Goal: Task Accomplishment & Management: Use online tool/utility

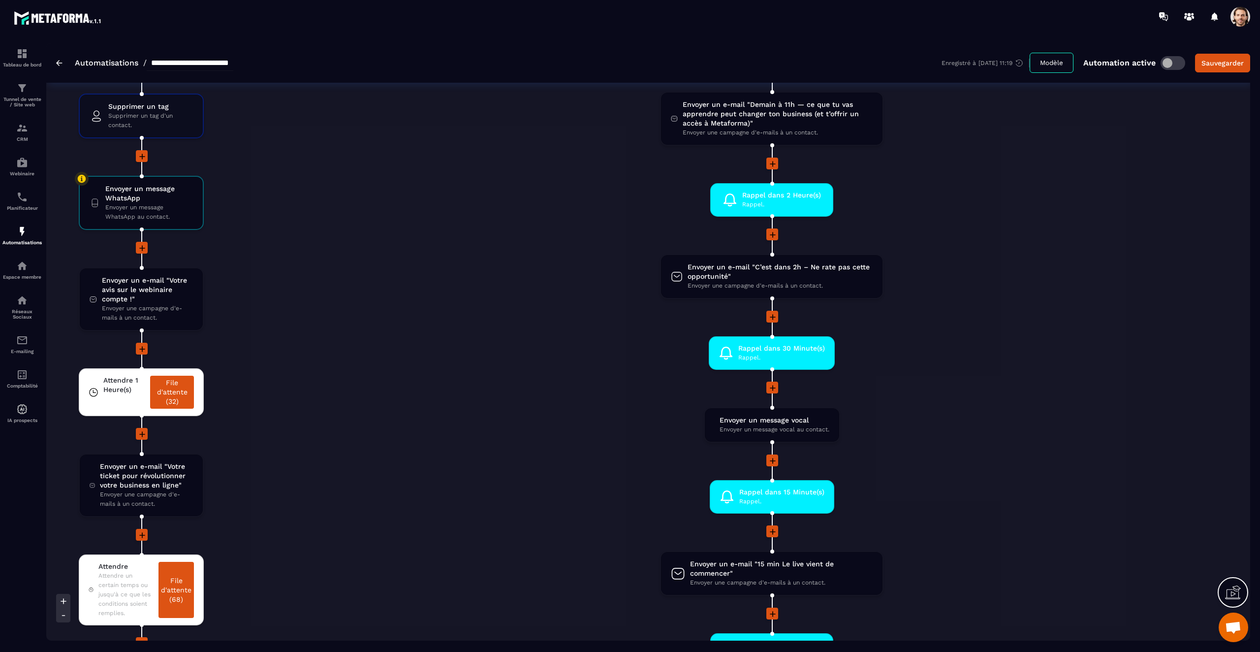
scroll to position [1851, 0]
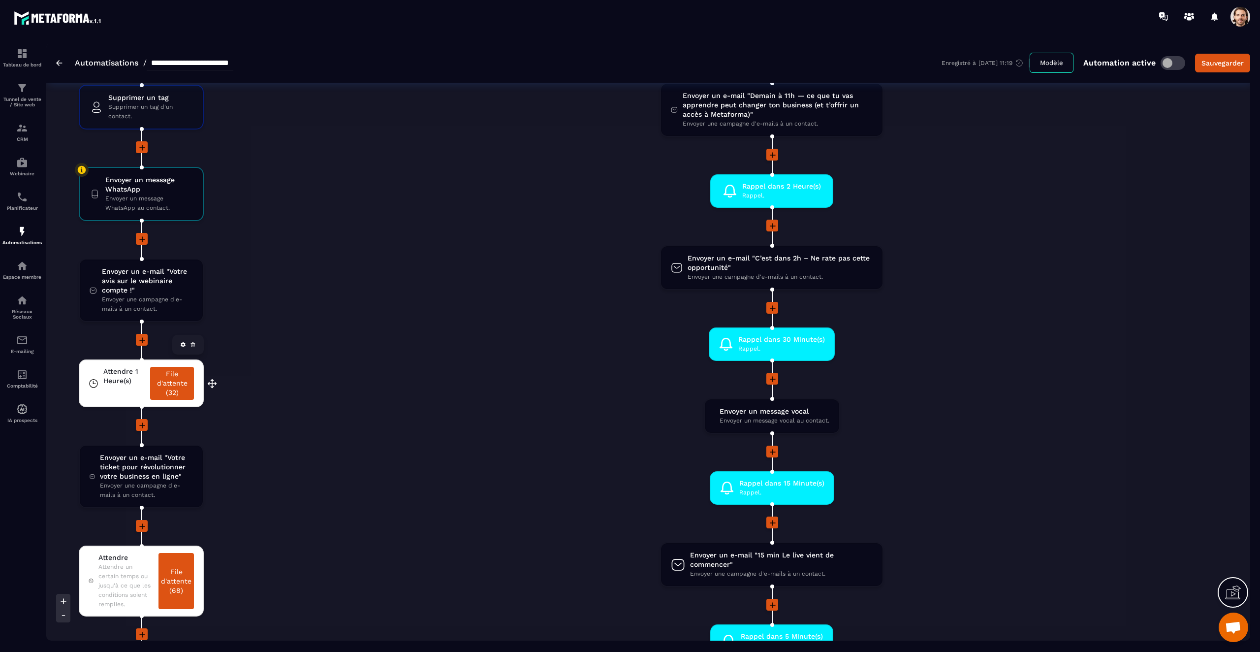
click at [130, 395] on div "Attendre 1 Heure(s)" at bounding box center [124, 383] width 42 height 33
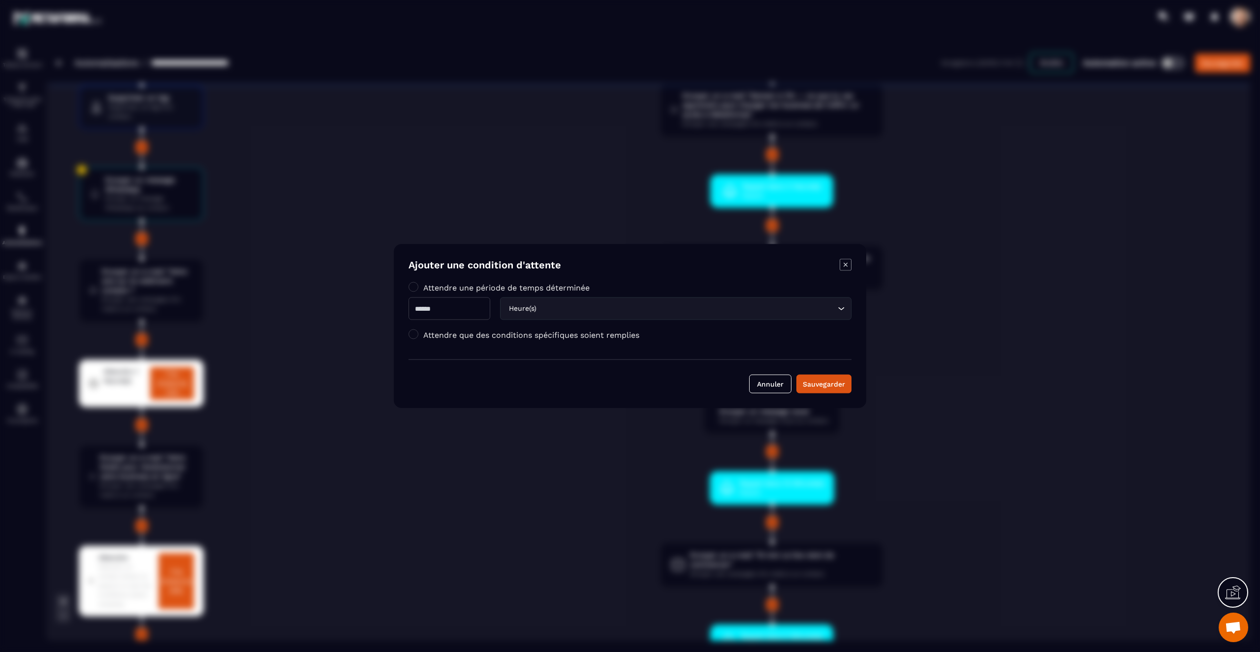
click at [520, 240] on div "Modal window" at bounding box center [630, 326] width 1260 height 652
click at [849, 267] on icon "Modal window" at bounding box center [846, 265] width 12 height 12
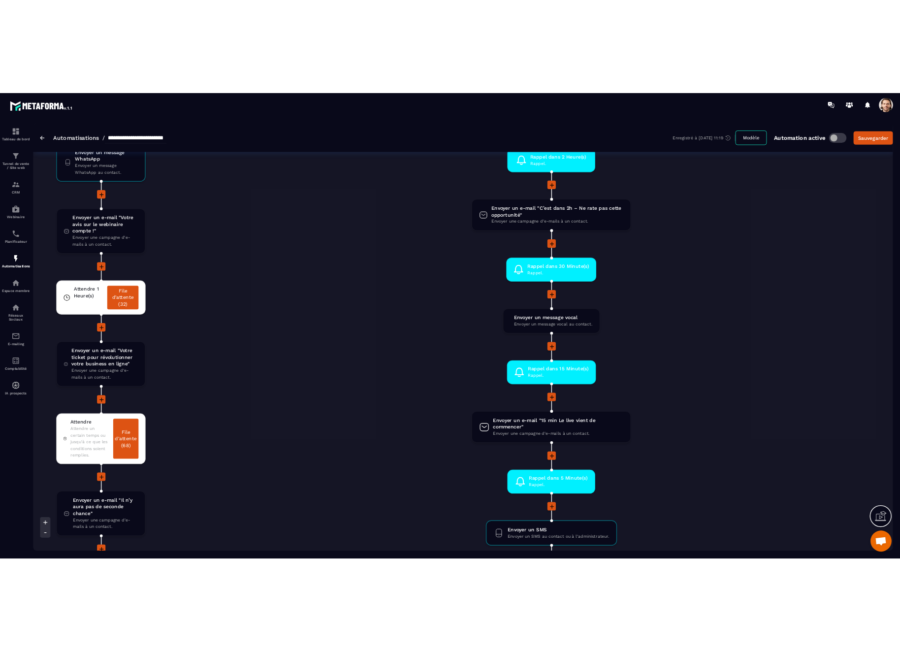
scroll to position [1976, 0]
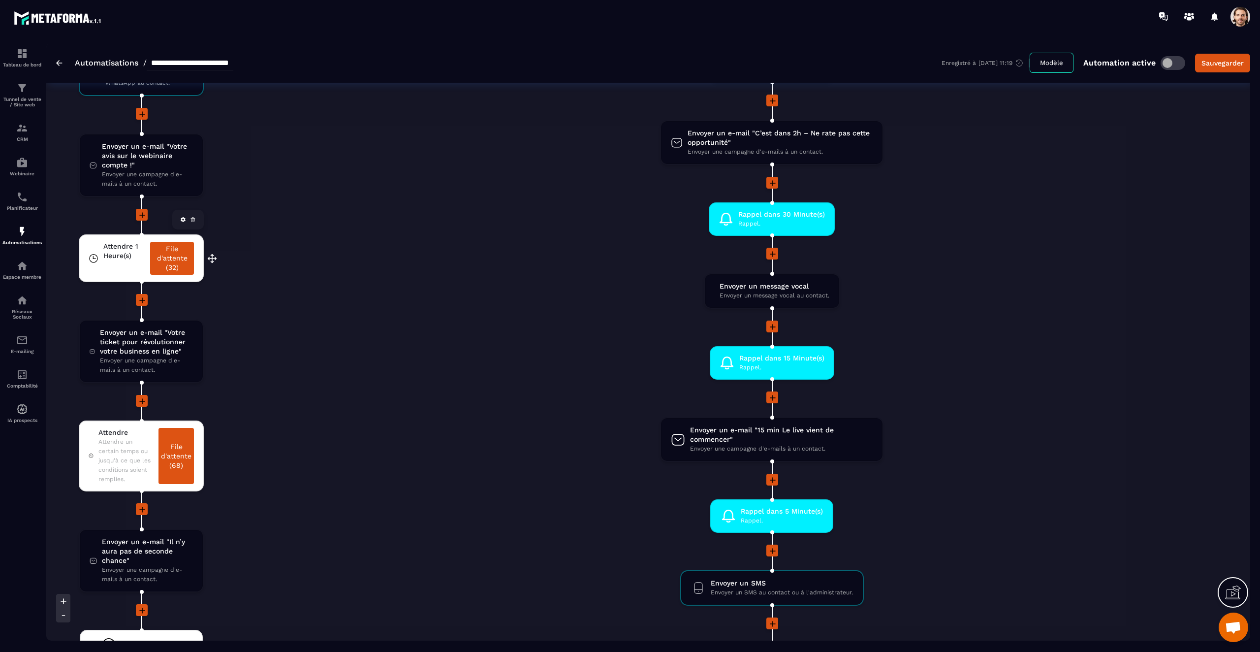
click at [107, 257] on span "Attendre 1 Heure(s)" at bounding box center [124, 251] width 42 height 19
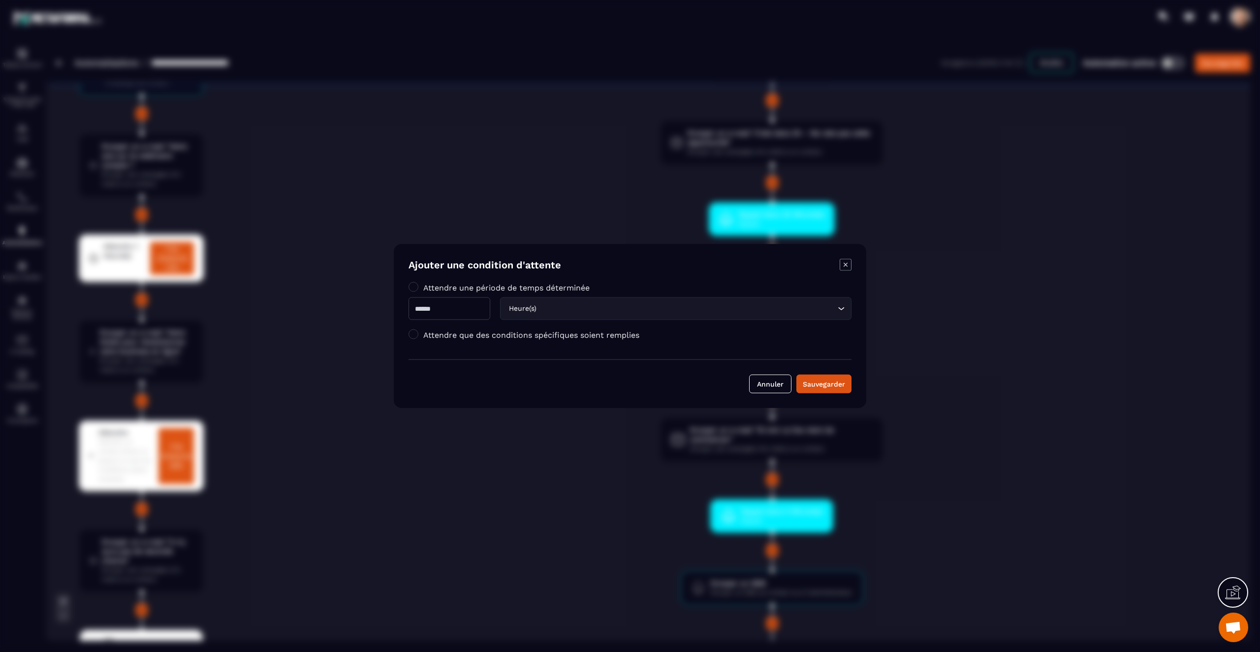
click at [847, 263] on icon "Modal window" at bounding box center [846, 264] width 4 height 4
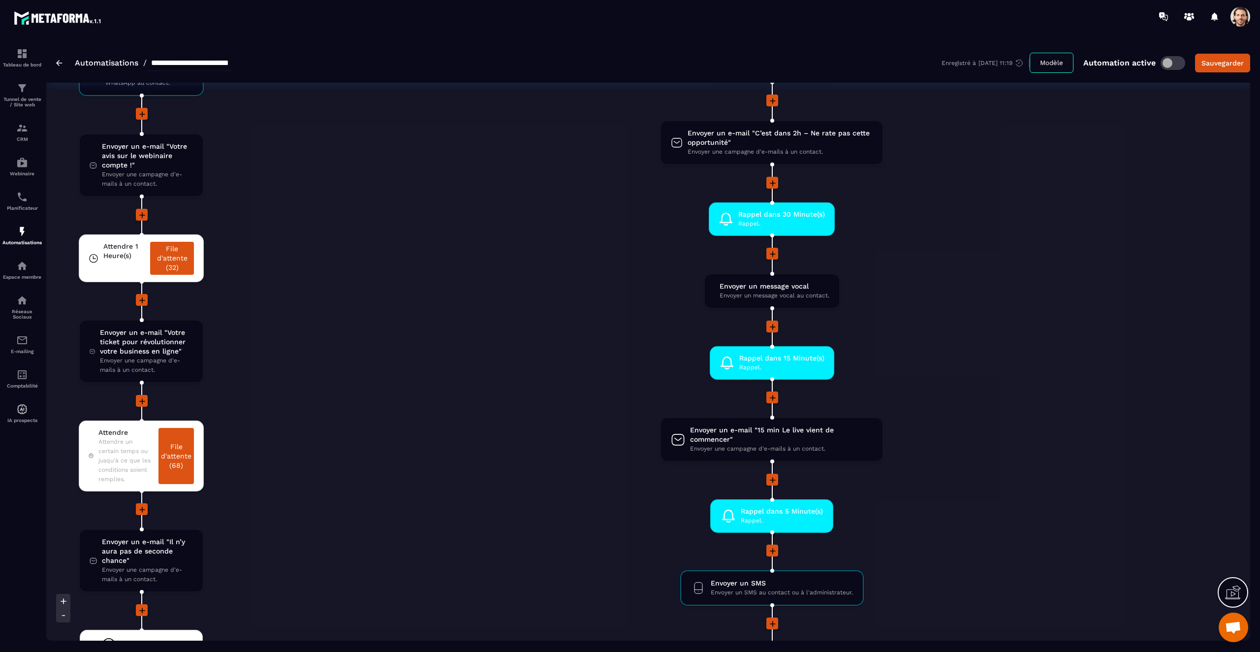
click at [540, 338] on li at bounding box center [771, 333] width 1071 height 26
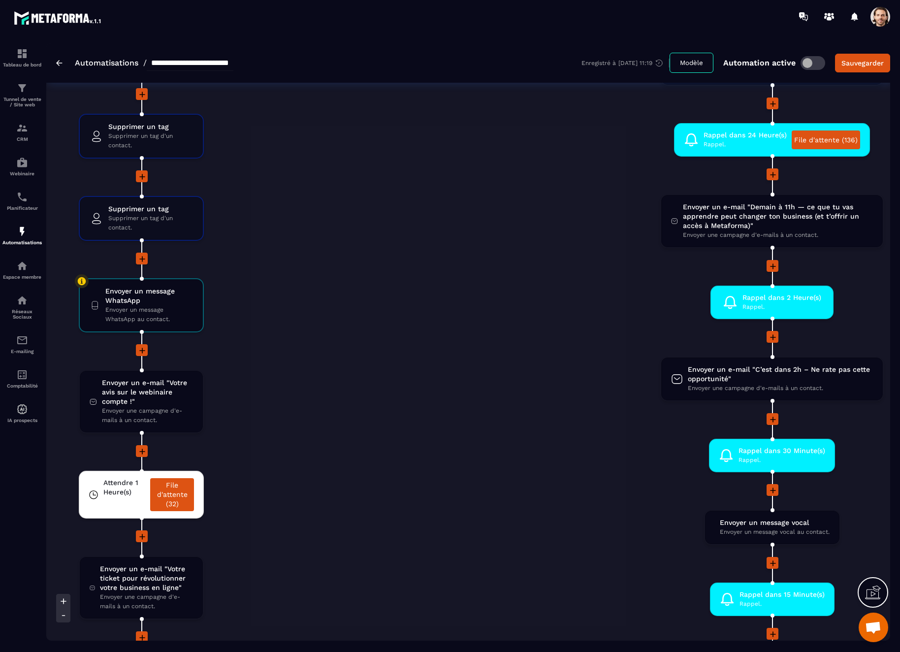
scroll to position [1743, 0]
